Goal: Task Accomplishment & Management: Manage account settings

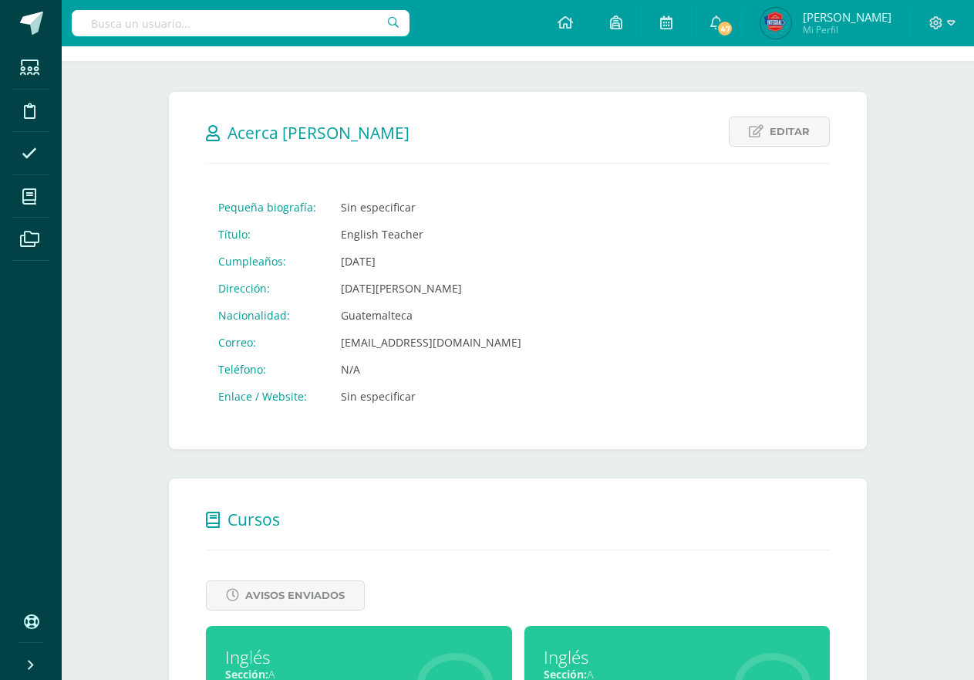
scroll to position [347, 0]
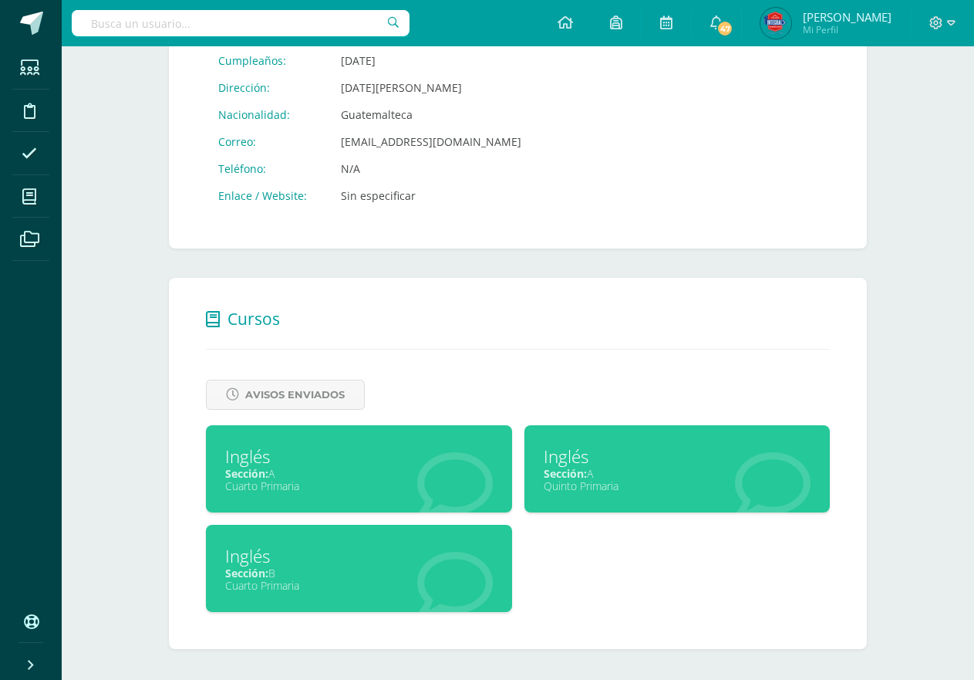
click at [417, 578] on div "Cuarto Primaria" at bounding box center [359, 585] width 268 height 15
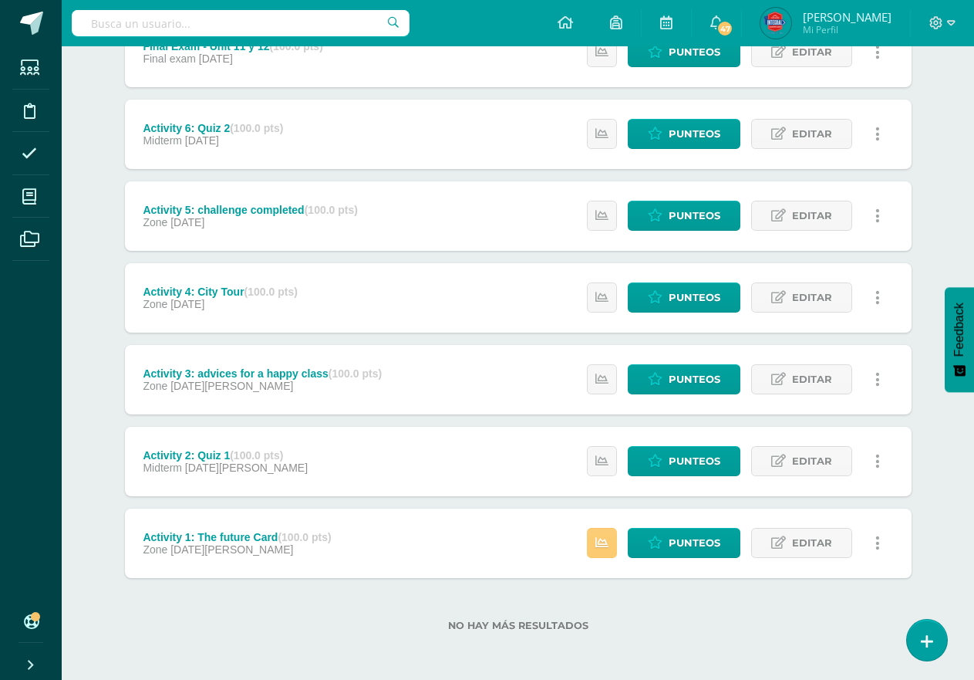
scroll to position [240, 0]
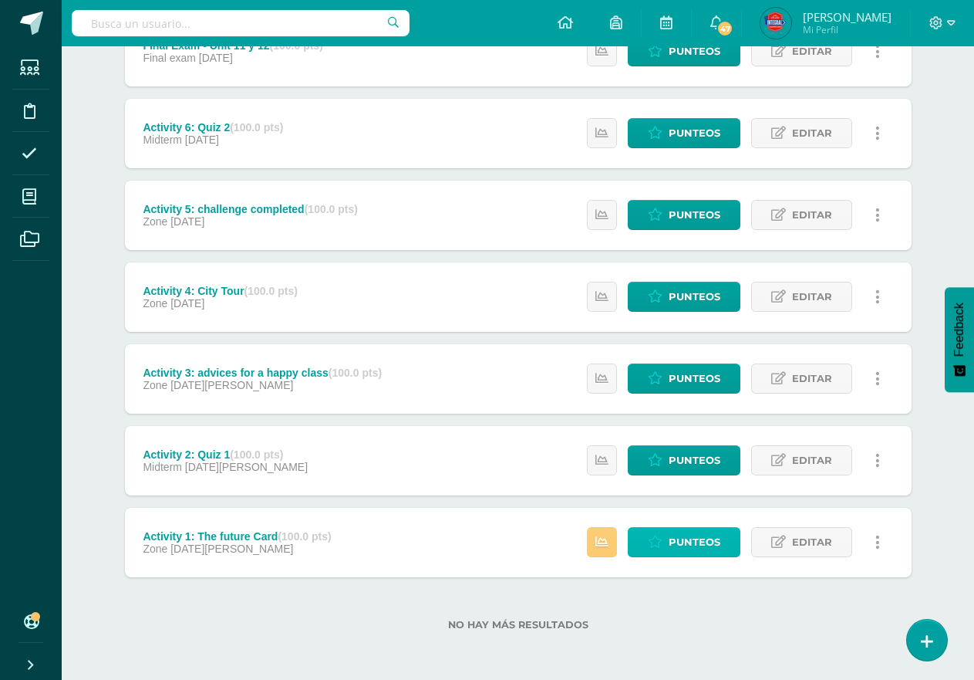
click at [713, 539] on span "Punteos" at bounding box center [695, 542] width 52 height 29
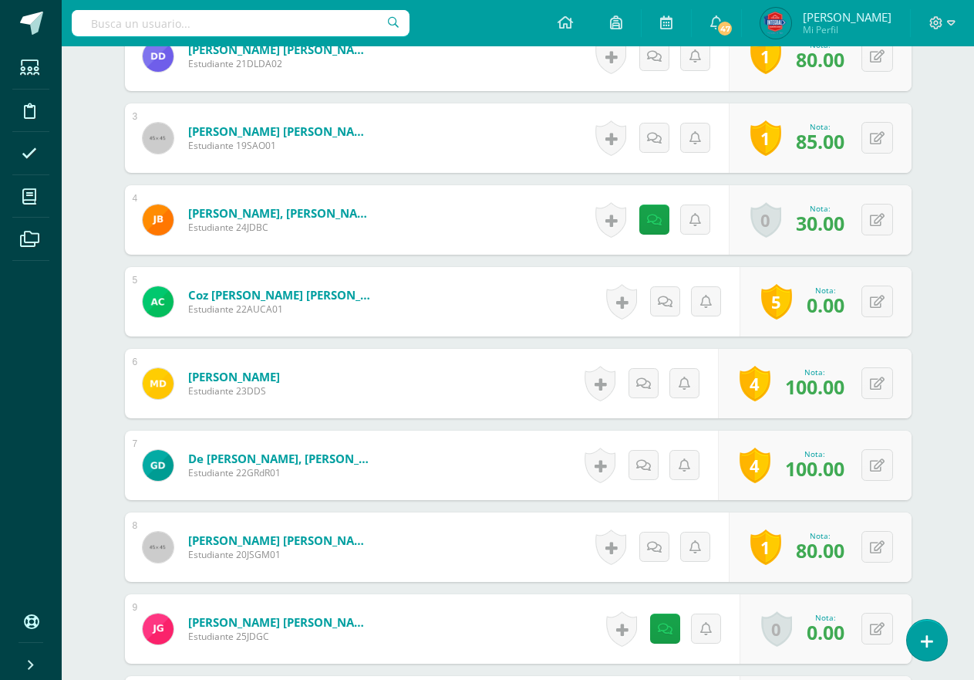
scroll to position [620, 0]
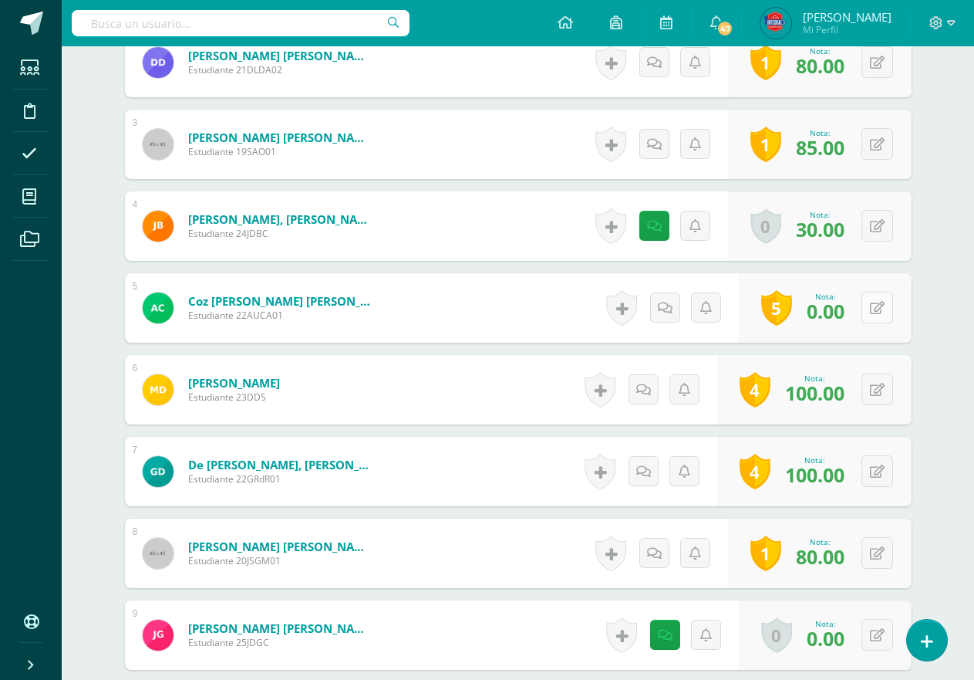
click at [881, 308] on icon at bounding box center [877, 308] width 15 height 13
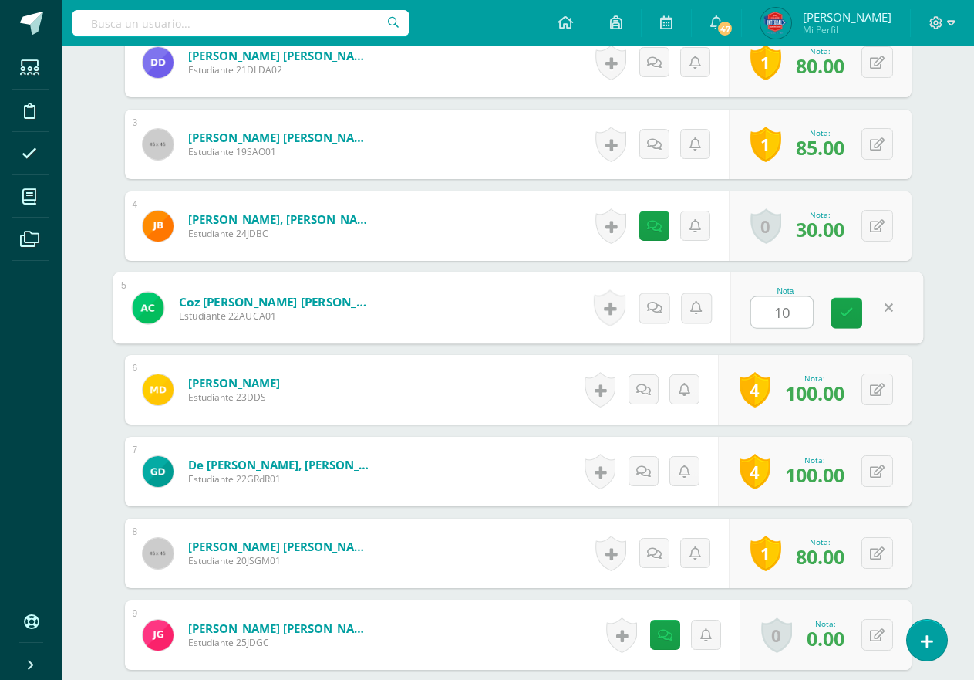
type input "100"
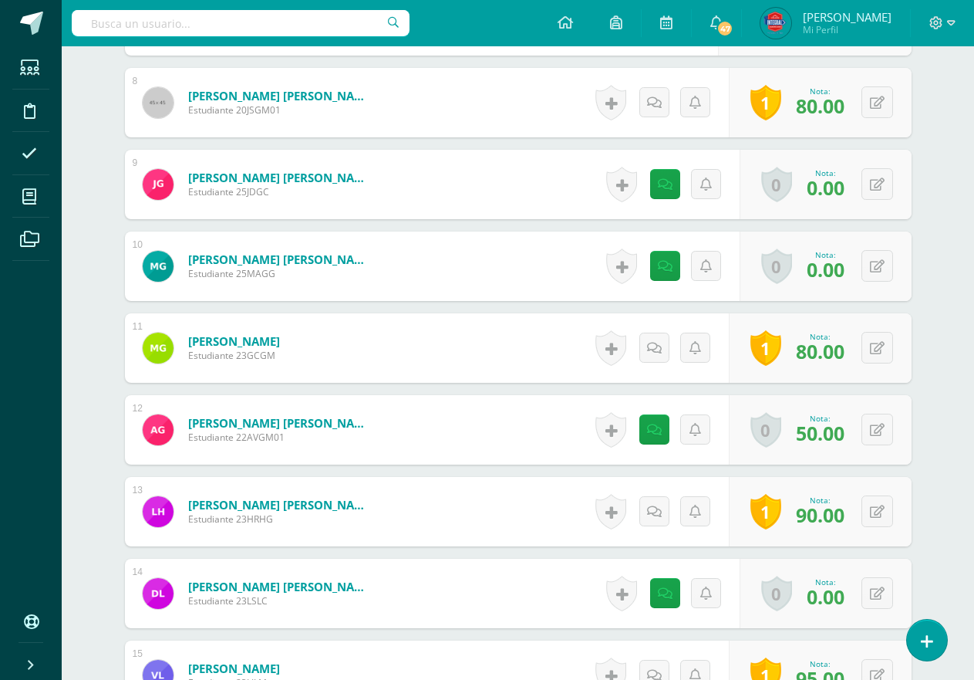
scroll to position [1082, 0]
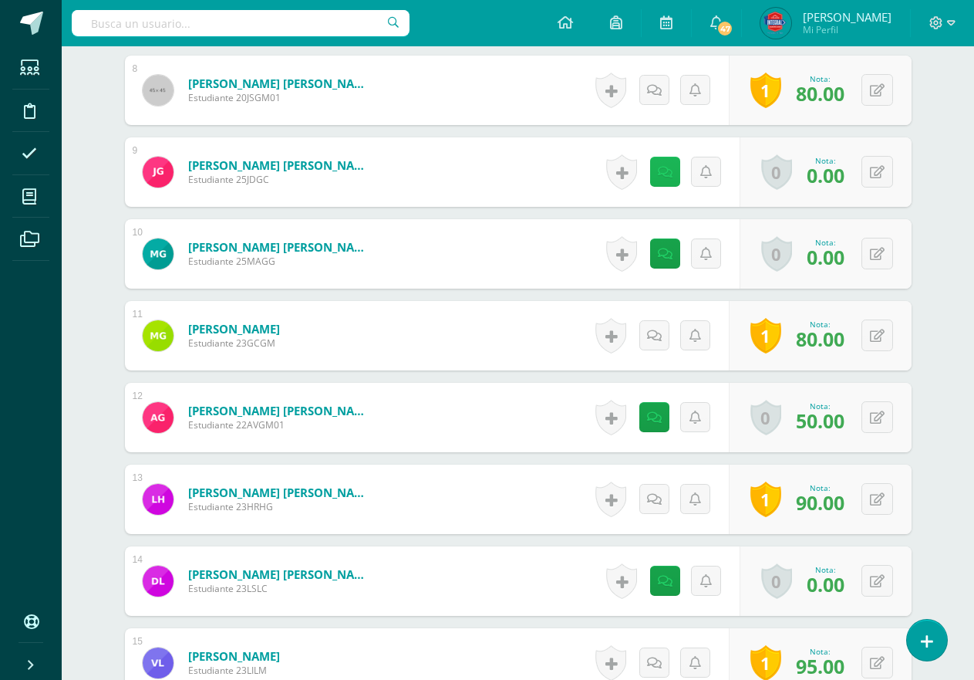
click at [674, 171] on link at bounding box center [665, 172] width 30 height 30
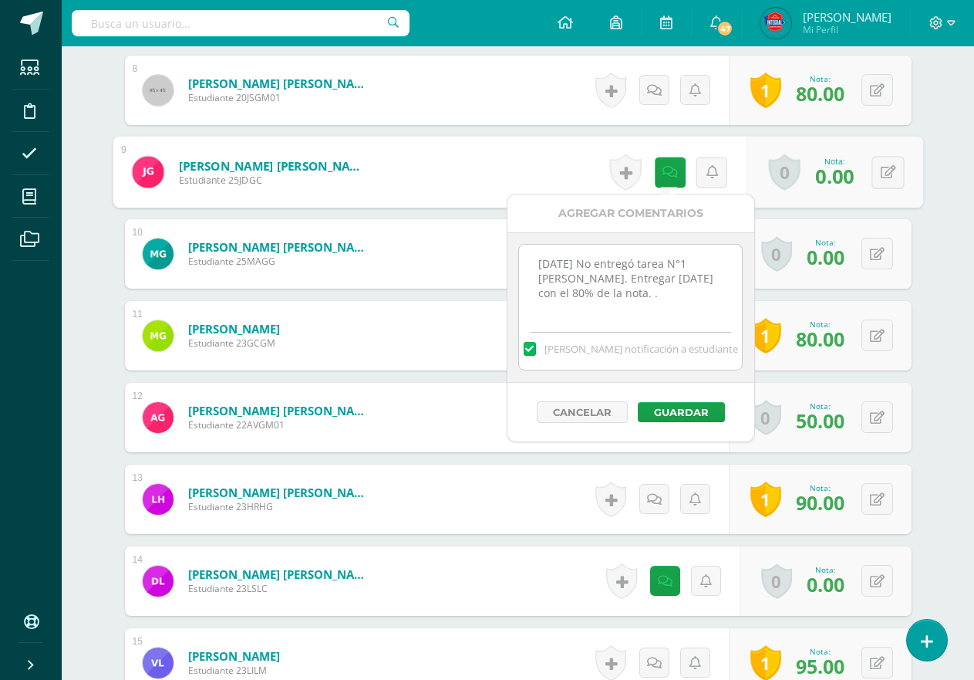
click at [627, 305] on textarea "[DATE] No entregó tarea N°1 [PERSON_NAME]. Entregar [DATE] con el 80% de la not…" at bounding box center [630, 283] width 223 height 77
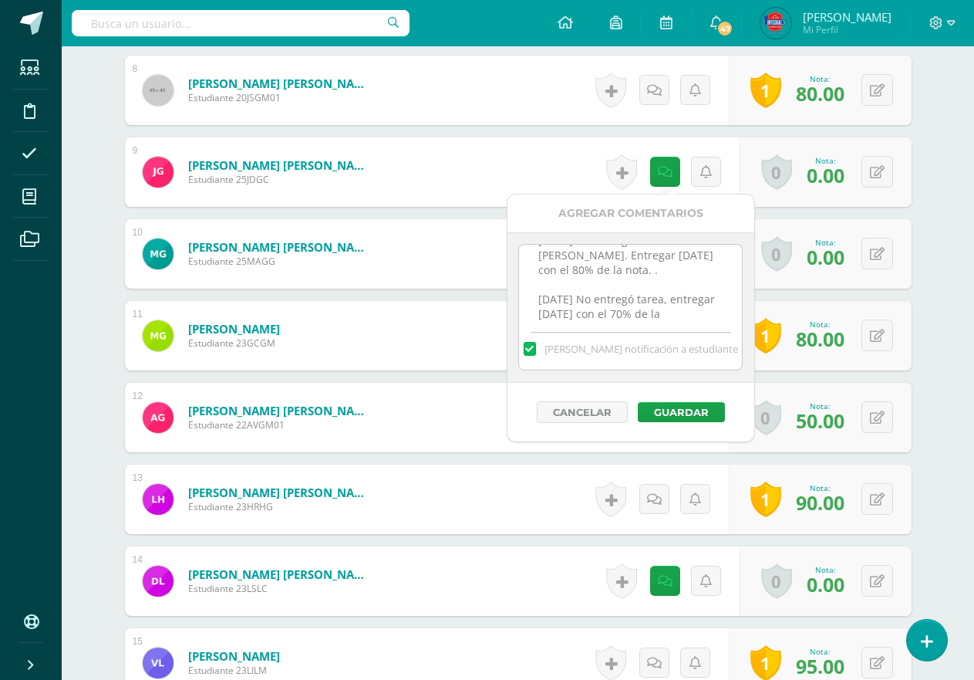
scroll to position [38, 0]
type textarea "[DATE] No entregó tarea N°1 [PERSON_NAME]. Entregar [DATE] con el 80% de la not…"
click at [700, 392] on div "Cancelar Guardar" at bounding box center [631, 412] width 247 height 59
click at [700, 400] on div "Cancelar Guardar" at bounding box center [631, 412] width 247 height 59
click at [695, 402] on button "Guardar" at bounding box center [681, 412] width 87 height 20
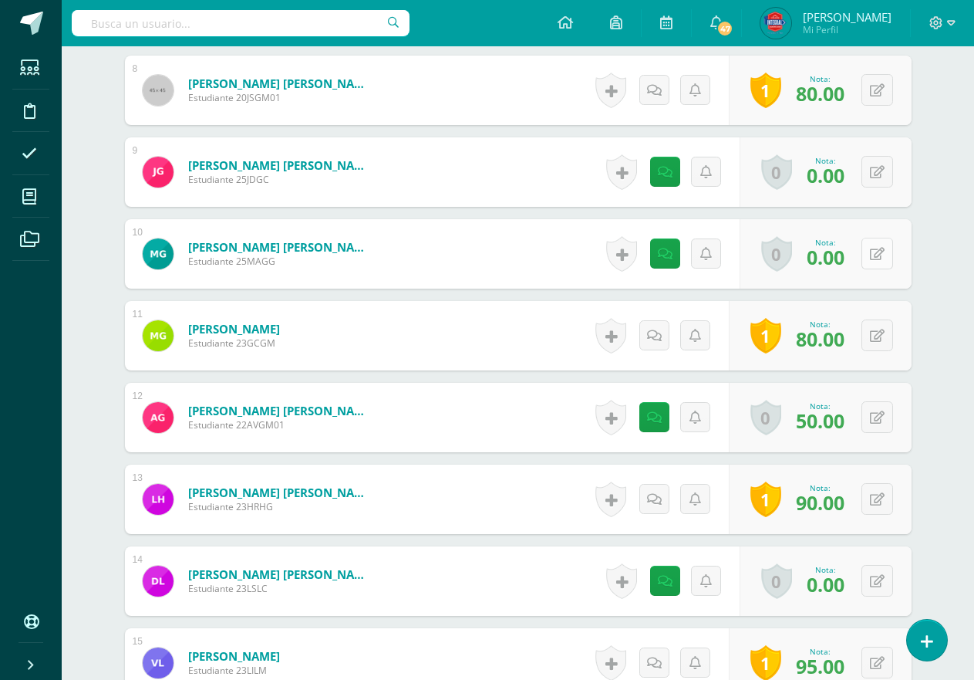
click at [872, 252] on button at bounding box center [878, 254] width 32 height 32
click at [671, 254] on div "Historial de actividad No hay historial para esta actividad Agregar Comentarios…" at bounding box center [655, 253] width 139 height 69
click at [659, 254] on link at bounding box center [650, 253] width 30 height 30
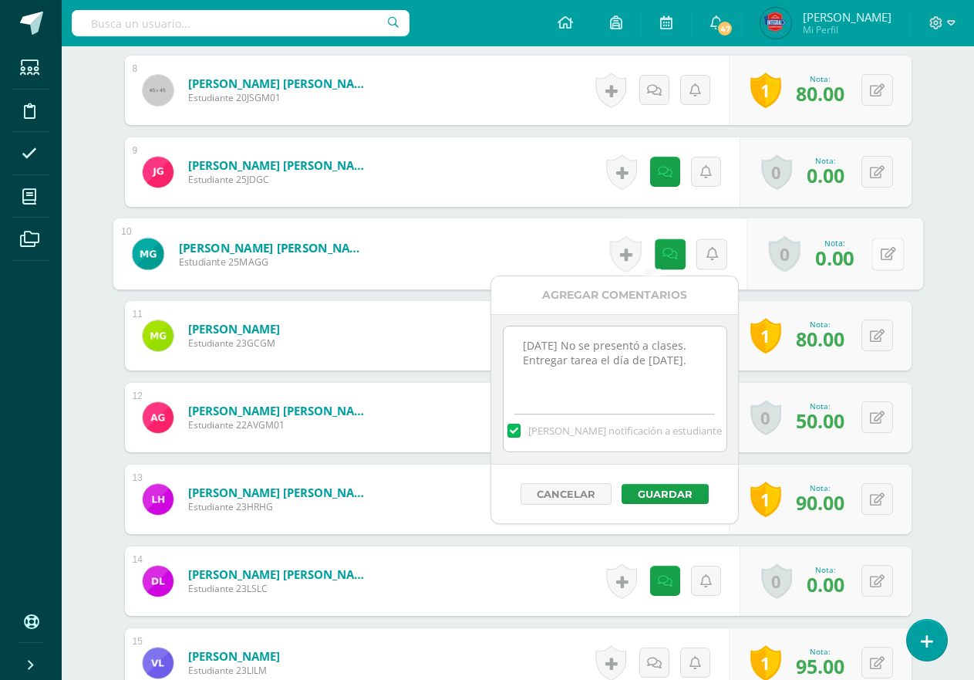
click at [877, 258] on button at bounding box center [888, 254] width 32 height 32
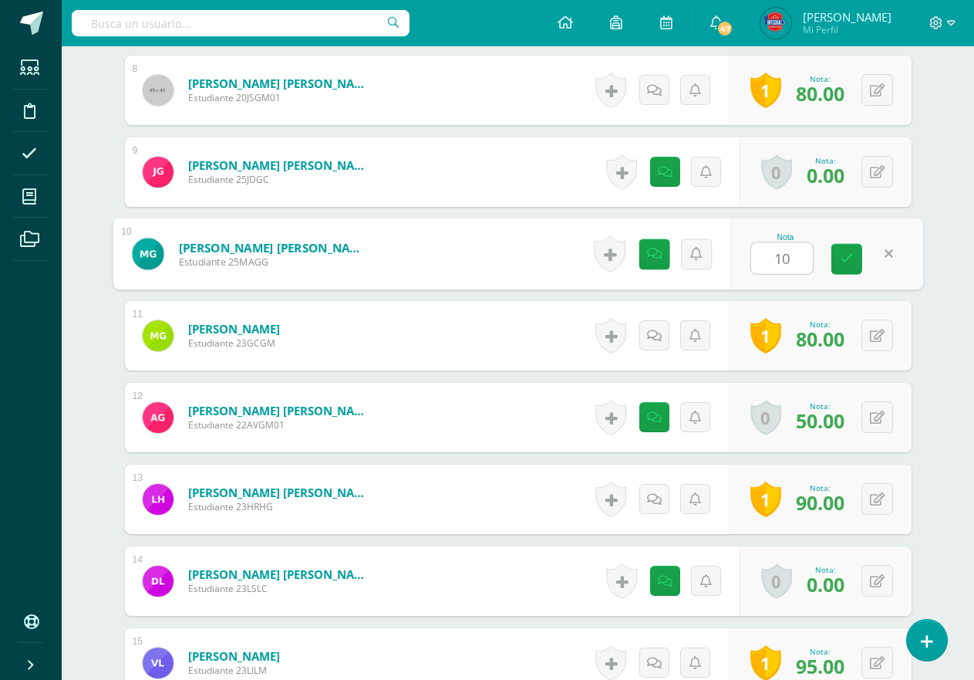
type input "100"
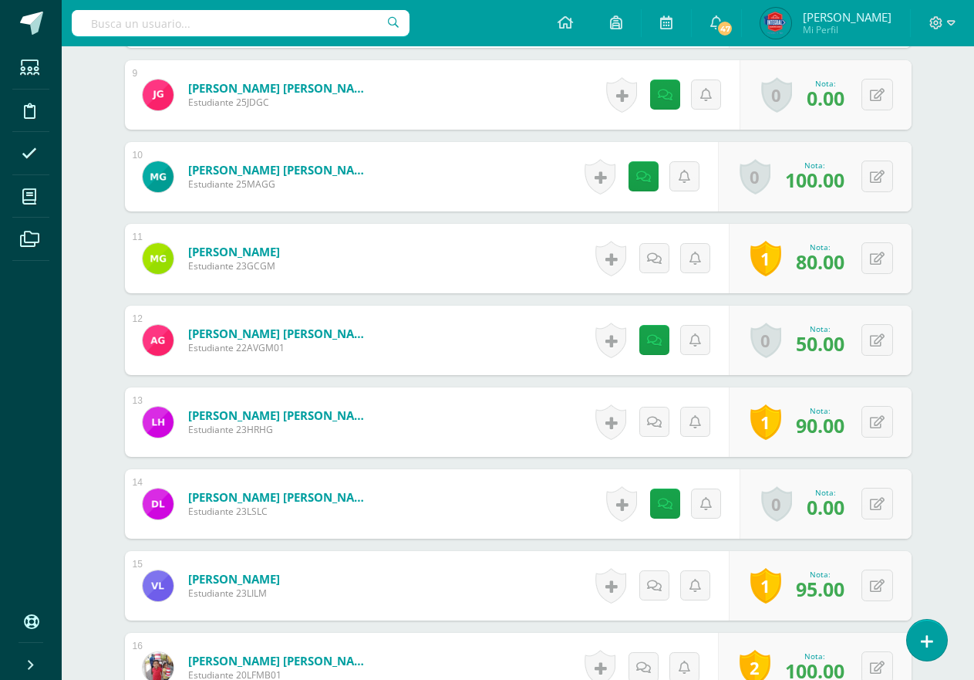
scroll to position [1237, 0]
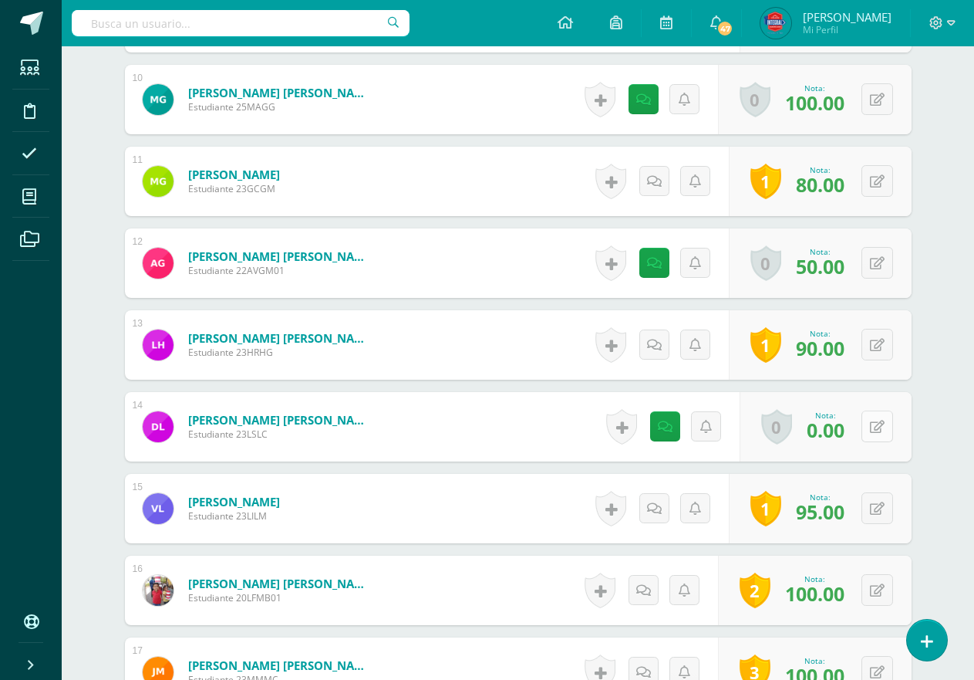
click at [864, 424] on div "0 [GEOGRAPHIC_DATA] Logros obtenidos Aún no hay logros agregados Nota: 0.00" at bounding box center [826, 426] width 172 height 69
click at [871, 426] on div "0 [GEOGRAPHIC_DATA] Logros obtenidos Aún no hay logros agregados Nota: 0.00" at bounding box center [834, 427] width 177 height 72
click at [886, 427] on button at bounding box center [888, 426] width 32 height 32
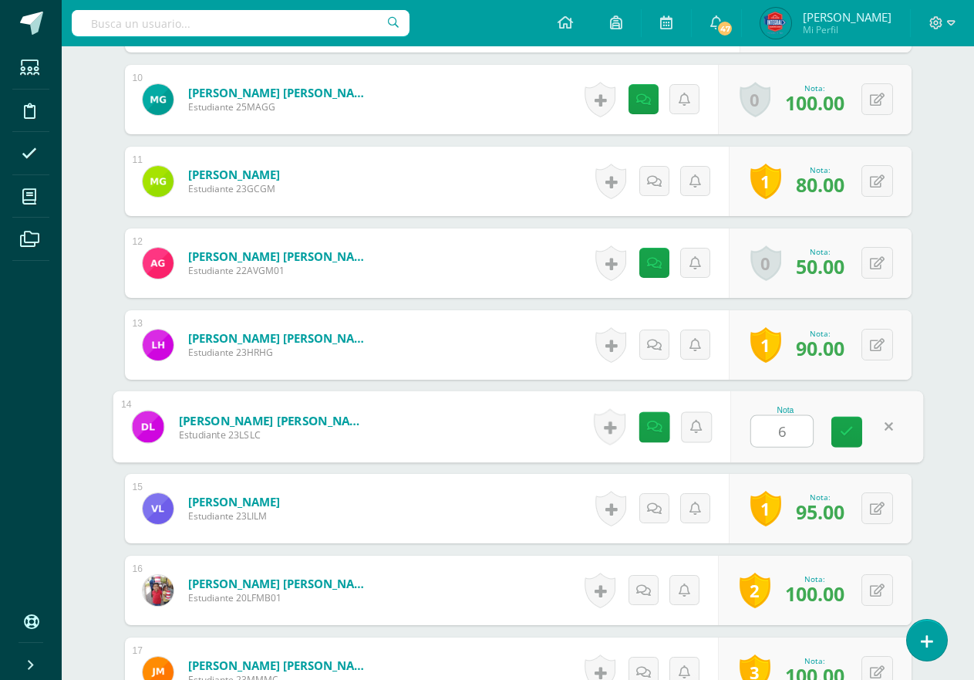
type input "60"
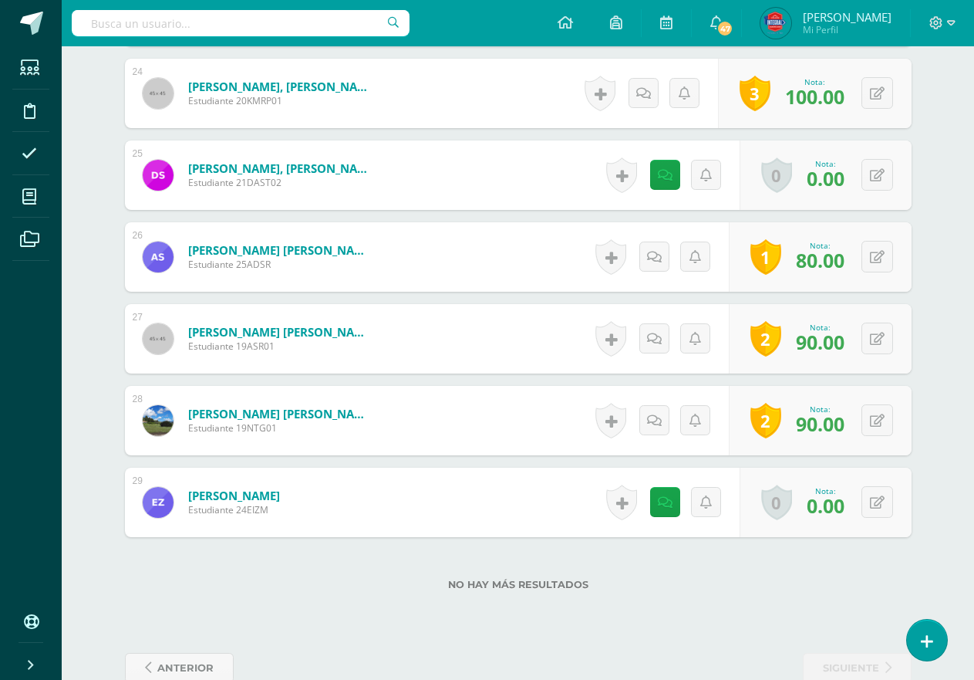
scroll to position [2394, 0]
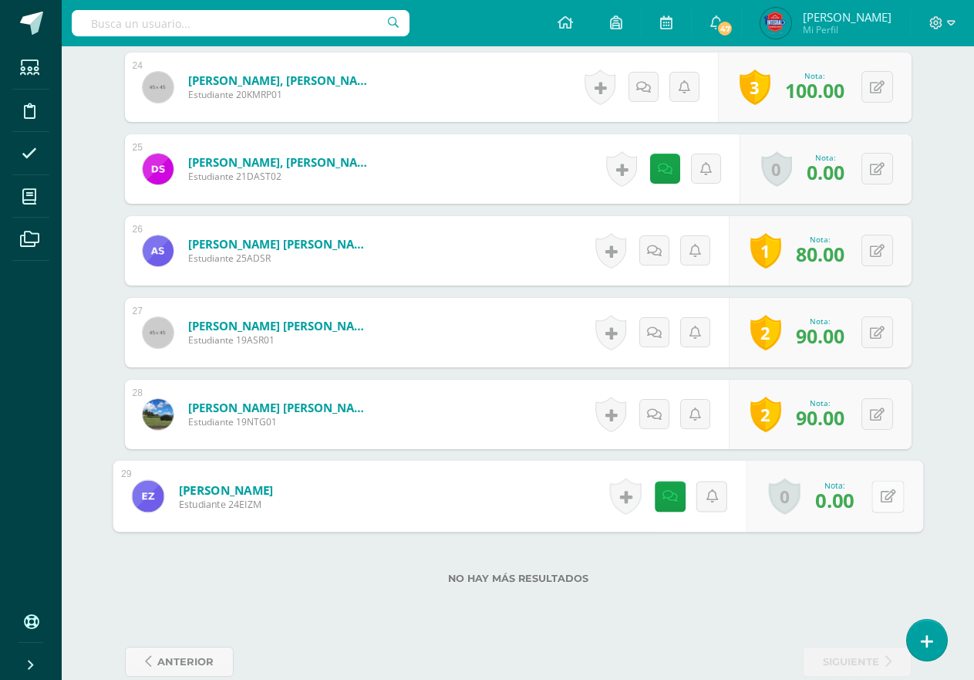
click at [888, 492] on button at bounding box center [888, 496] width 32 height 32
type input "60"
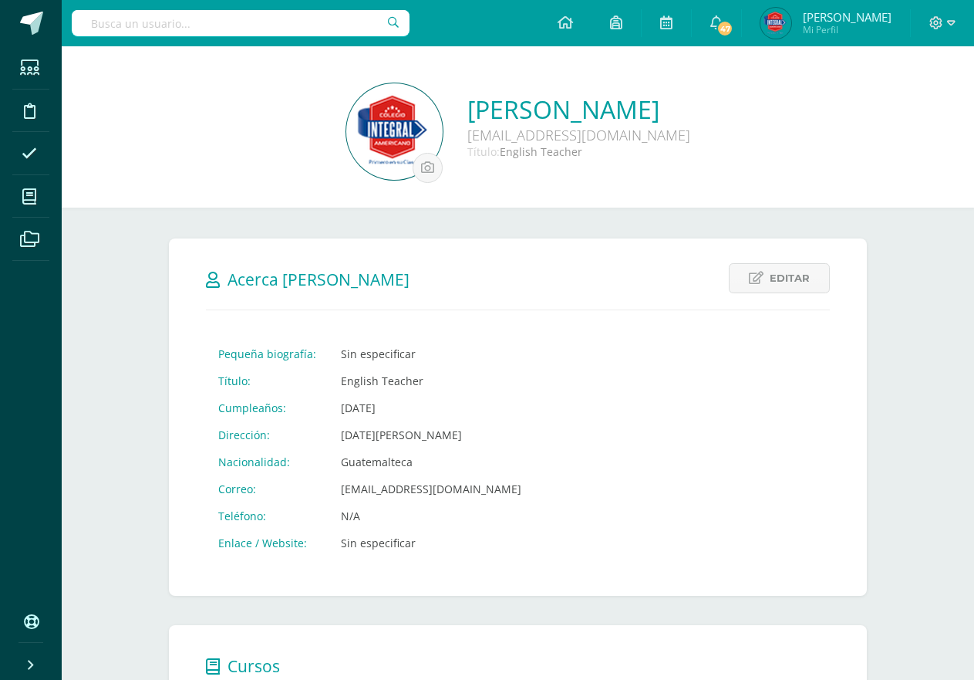
scroll to position [347, 0]
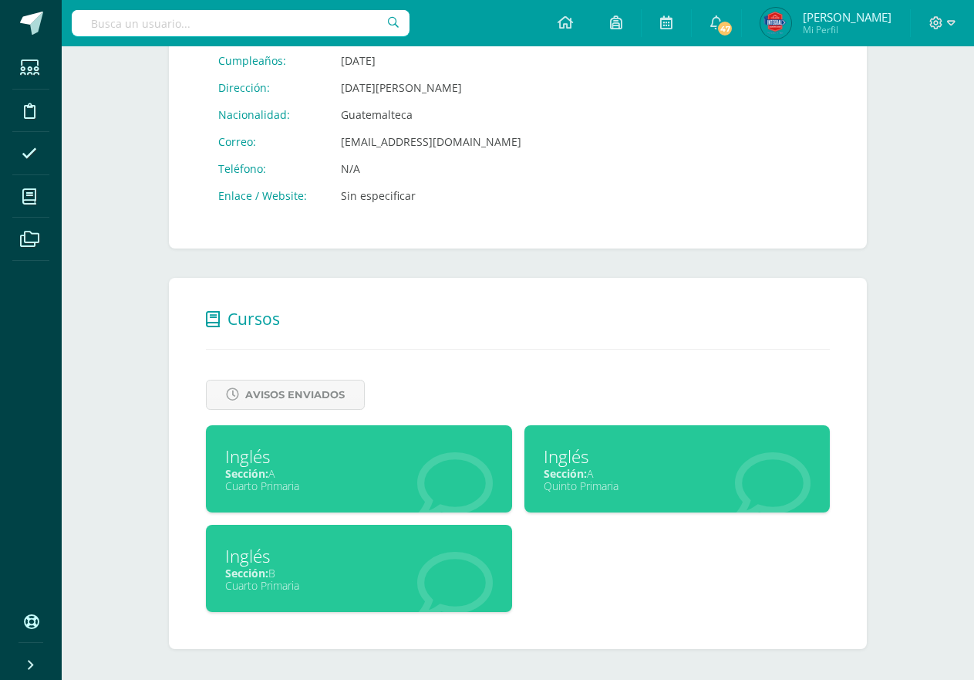
click at [372, 555] on div "Inglés" at bounding box center [359, 556] width 268 height 24
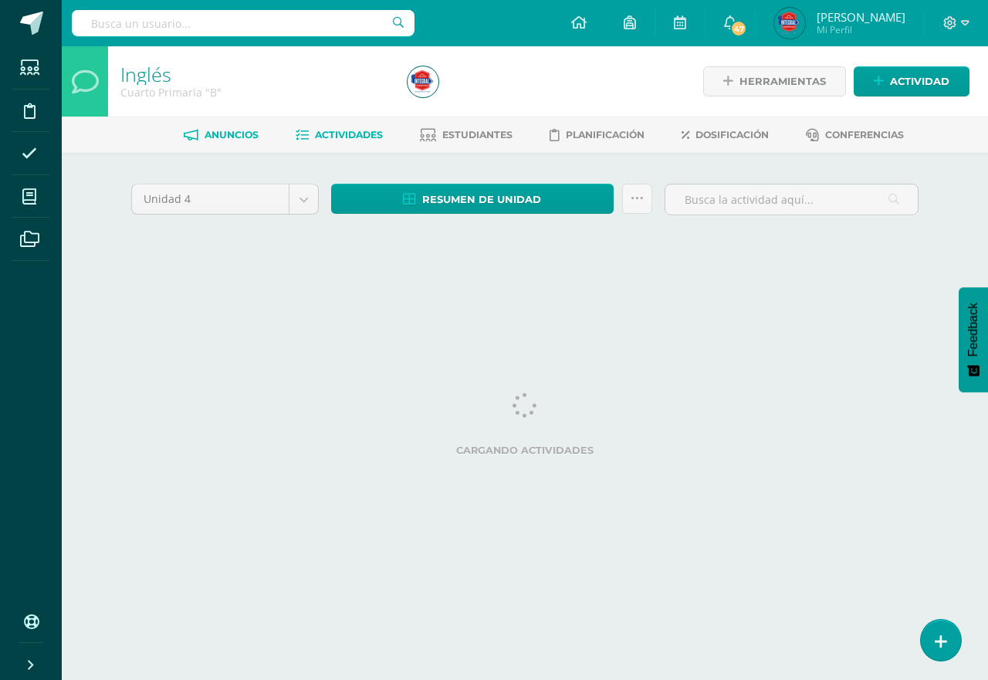
click at [220, 137] on span "Anuncios" at bounding box center [231, 135] width 54 height 12
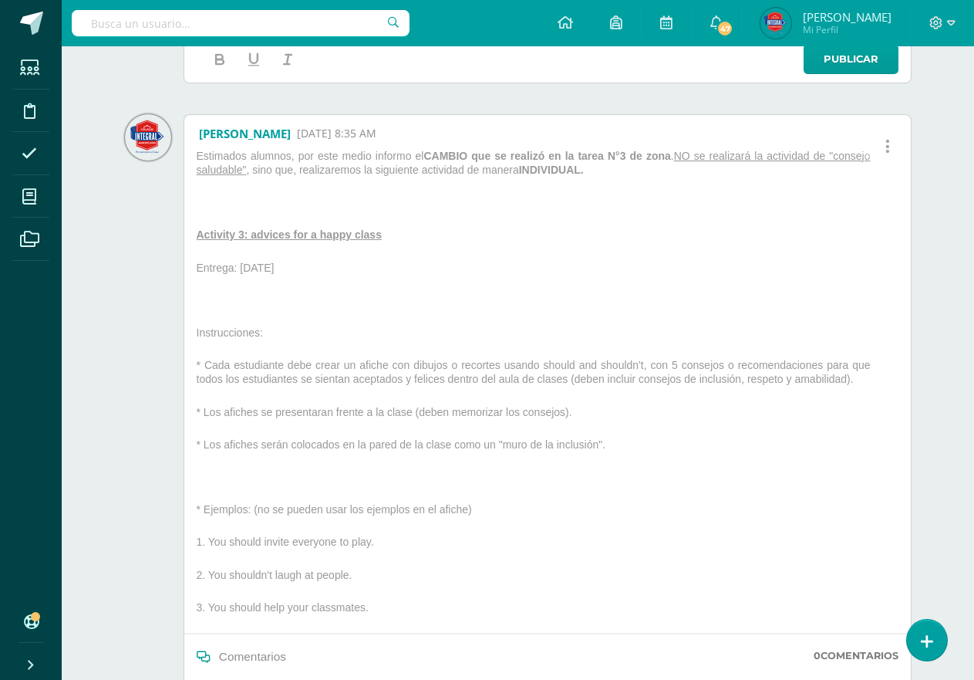
scroll to position [309, 0]
